Goal: Task Accomplishment & Management: Manage account settings

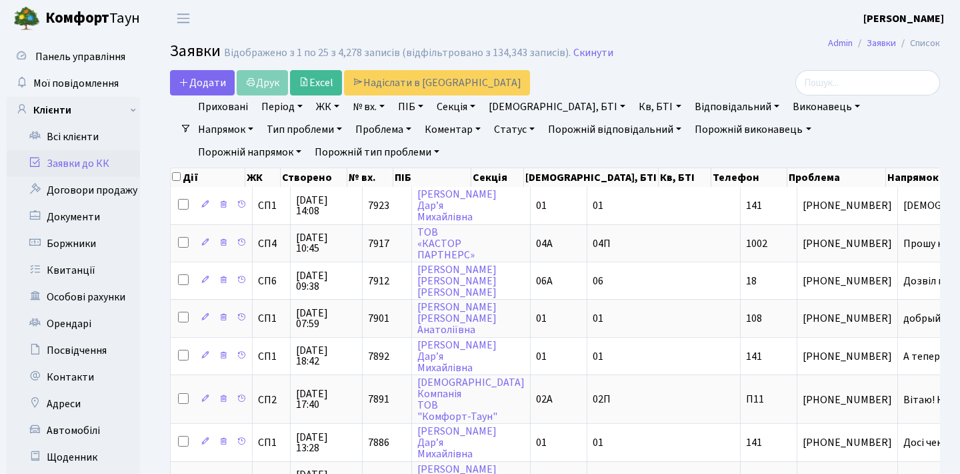
select select "25"
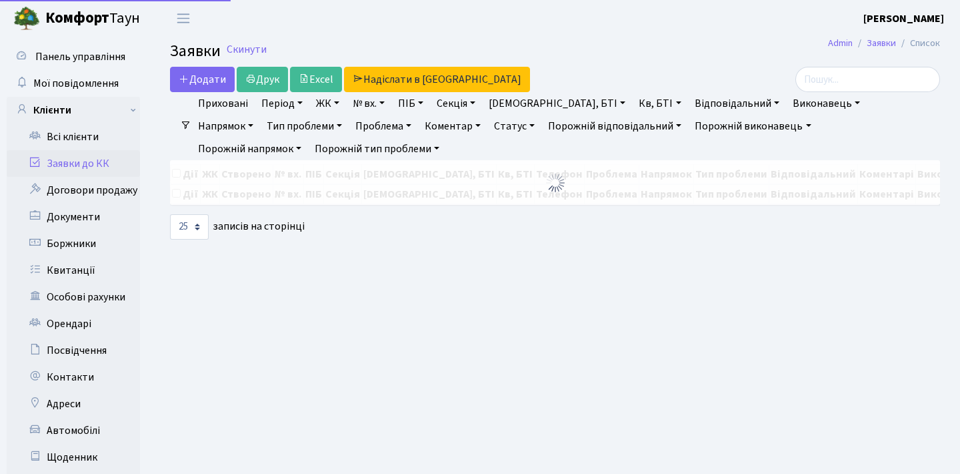
select select "25"
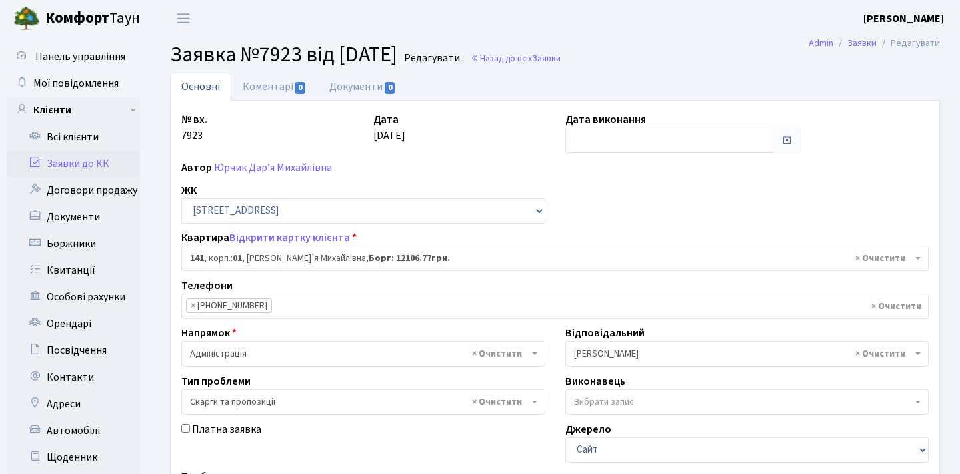
select select "20066"
select select "55"
click at [245, 173] on link "Юрчик Дар’я Михайлівна" at bounding box center [273, 167] width 118 height 15
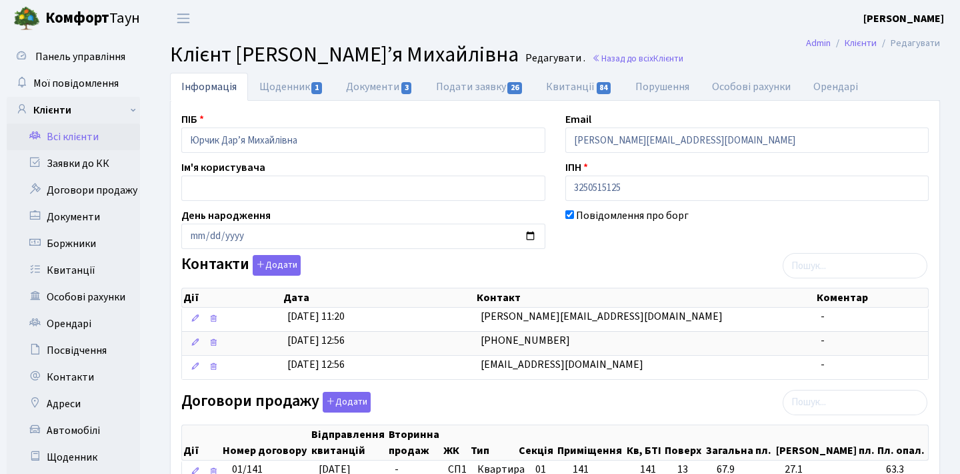
click at [468, 99] on link "Подати заявку 26" at bounding box center [480, 87] width 110 height 28
select select "25"
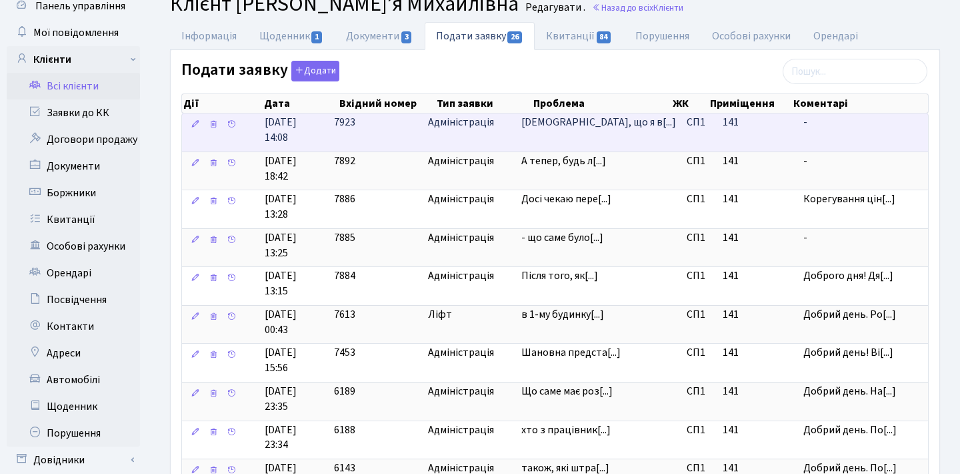
scroll to position [49, 0]
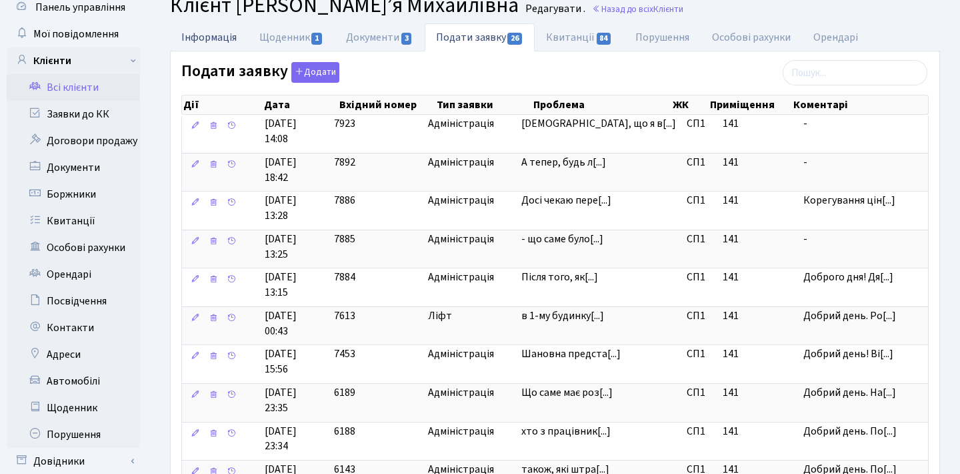
click at [219, 37] on link "Інформація" at bounding box center [209, 36] width 78 height 27
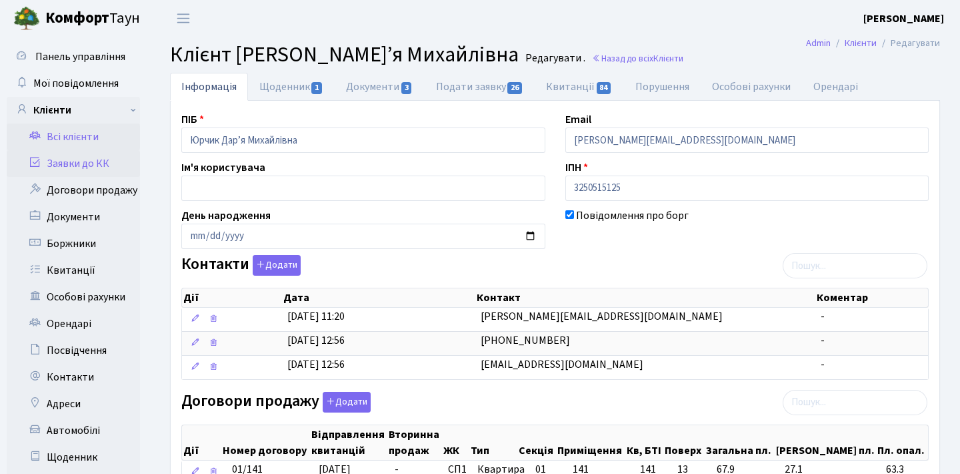
click at [75, 165] on link "Заявки до КК" at bounding box center [73, 163] width 133 height 27
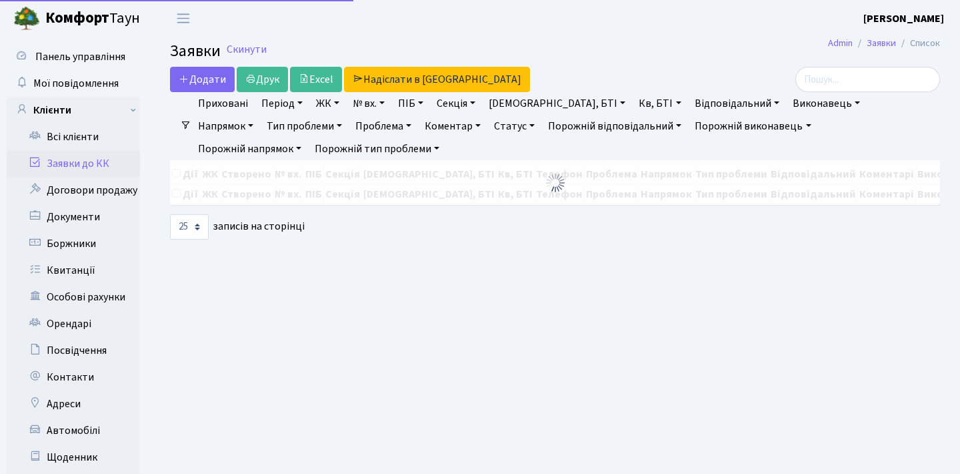
select select "25"
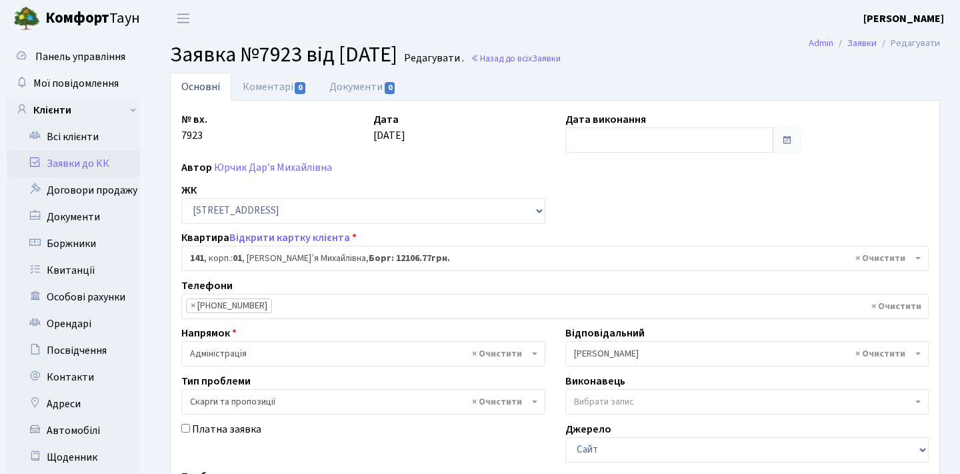
select select "20066"
select select "55"
click at [75, 161] on link "Заявки до КК" at bounding box center [73, 163] width 133 height 27
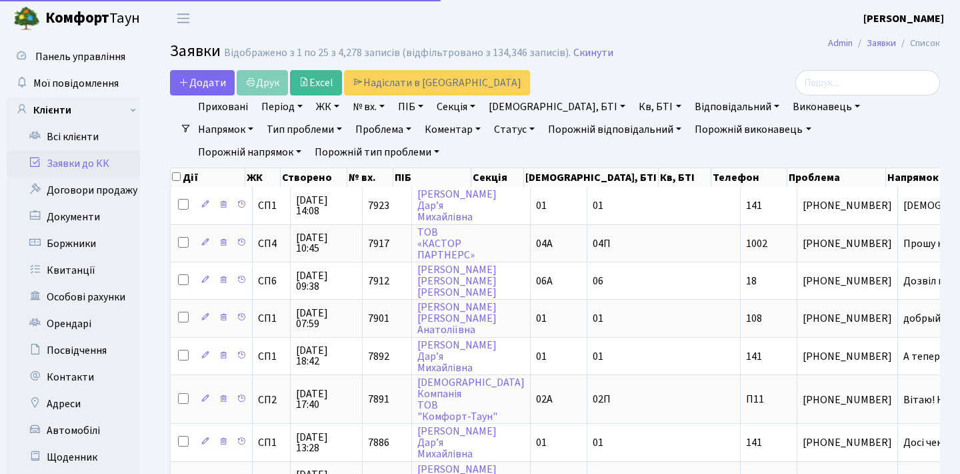
select select "25"
